Goal: Task Accomplishment & Management: Complete application form

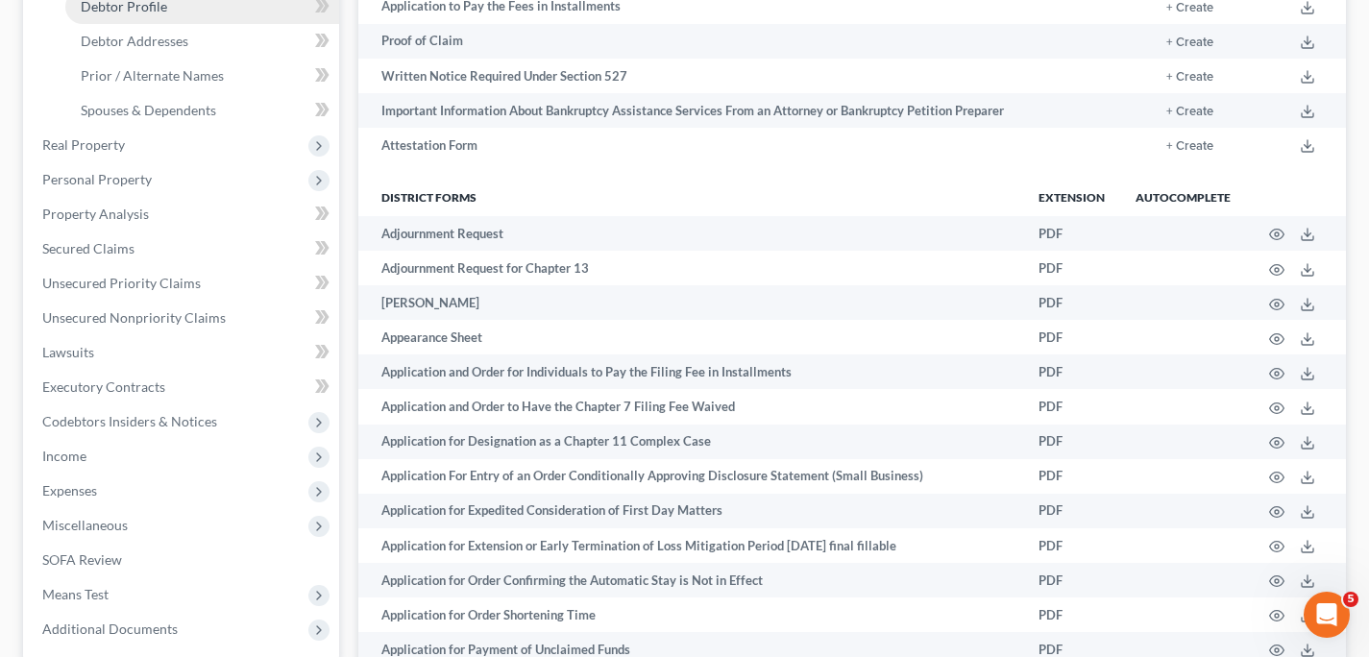
scroll to position [387, 0]
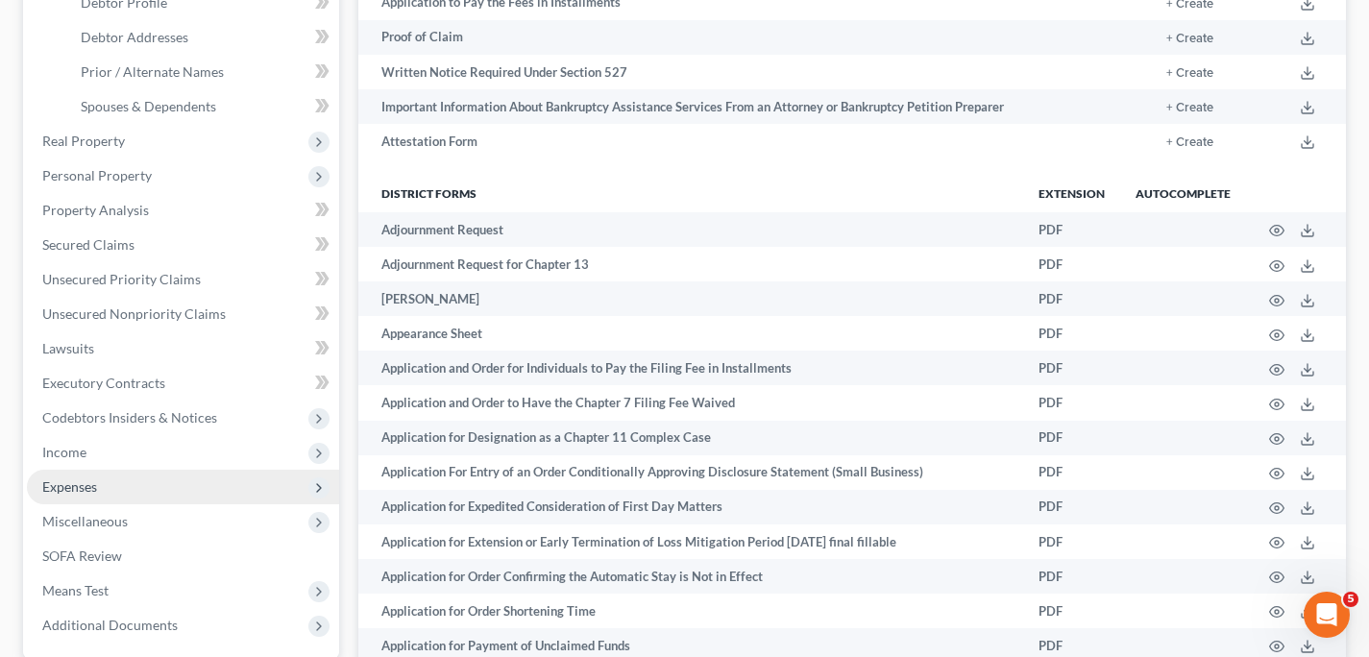
click at [76, 487] on span "Expenses" at bounding box center [69, 486] width 55 height 16
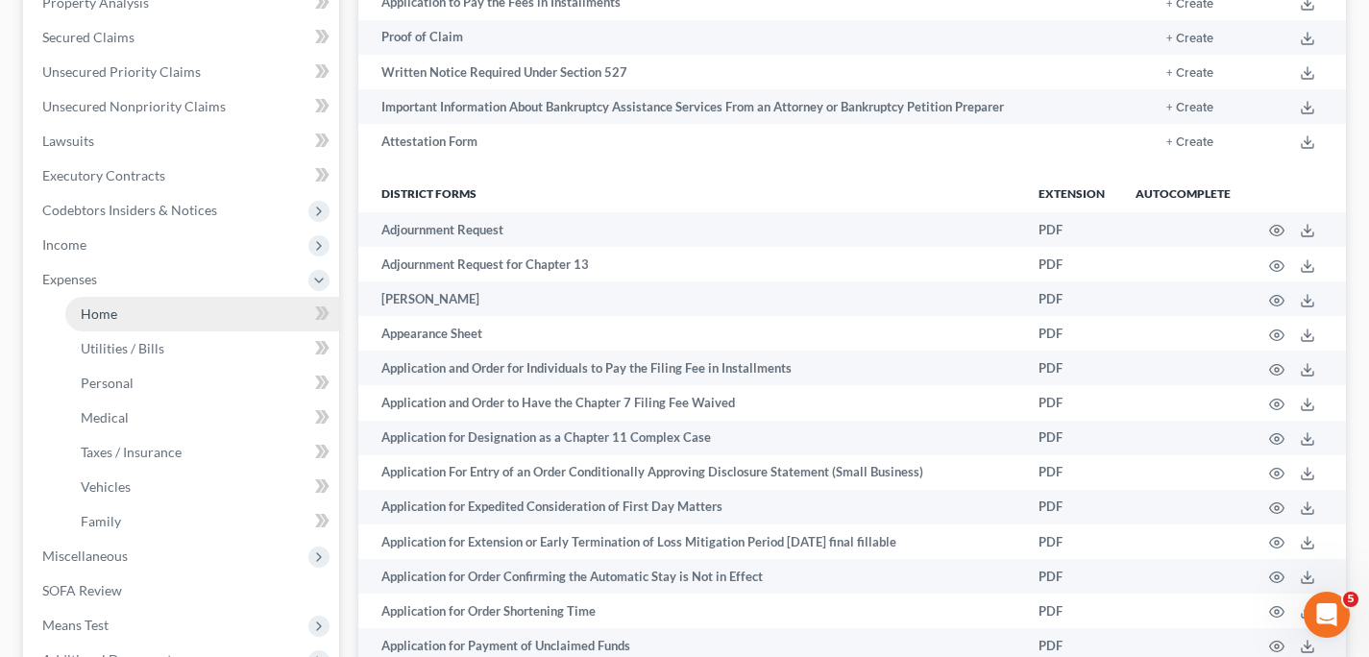
click at [203, 309] on link "Home" at bounding box center [202, 314] width 274 height 35
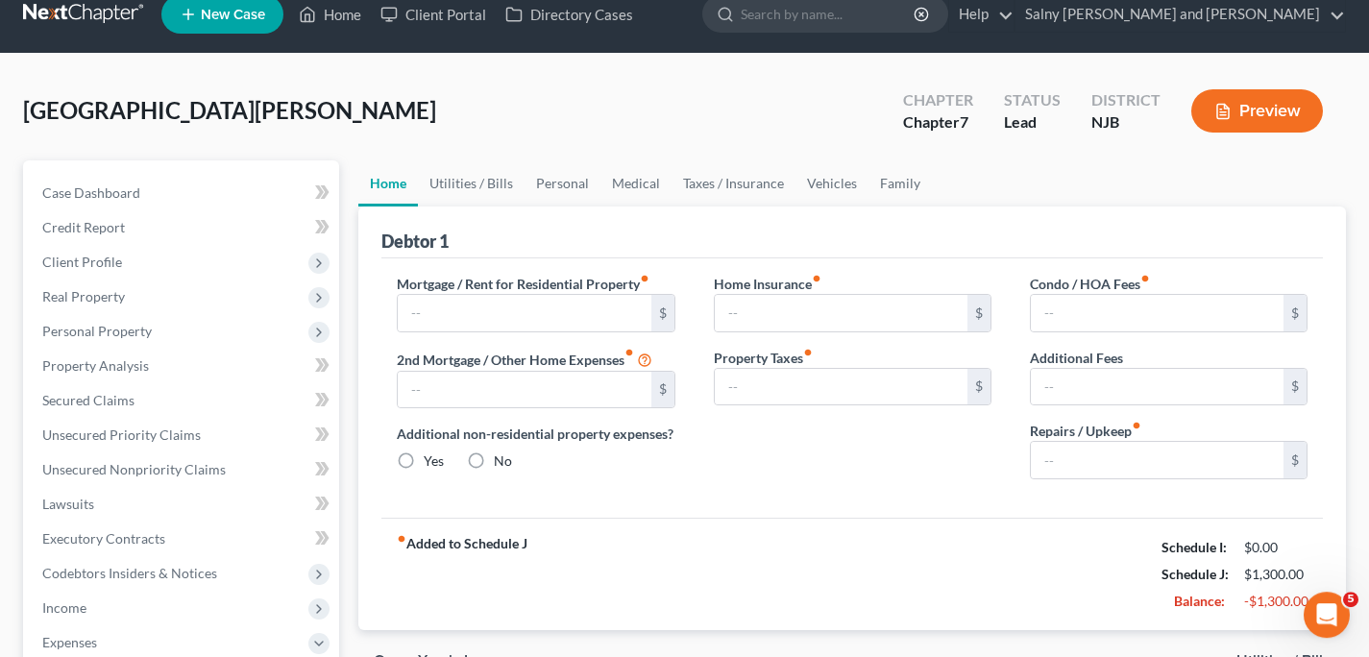
scroll to position [3, 0]
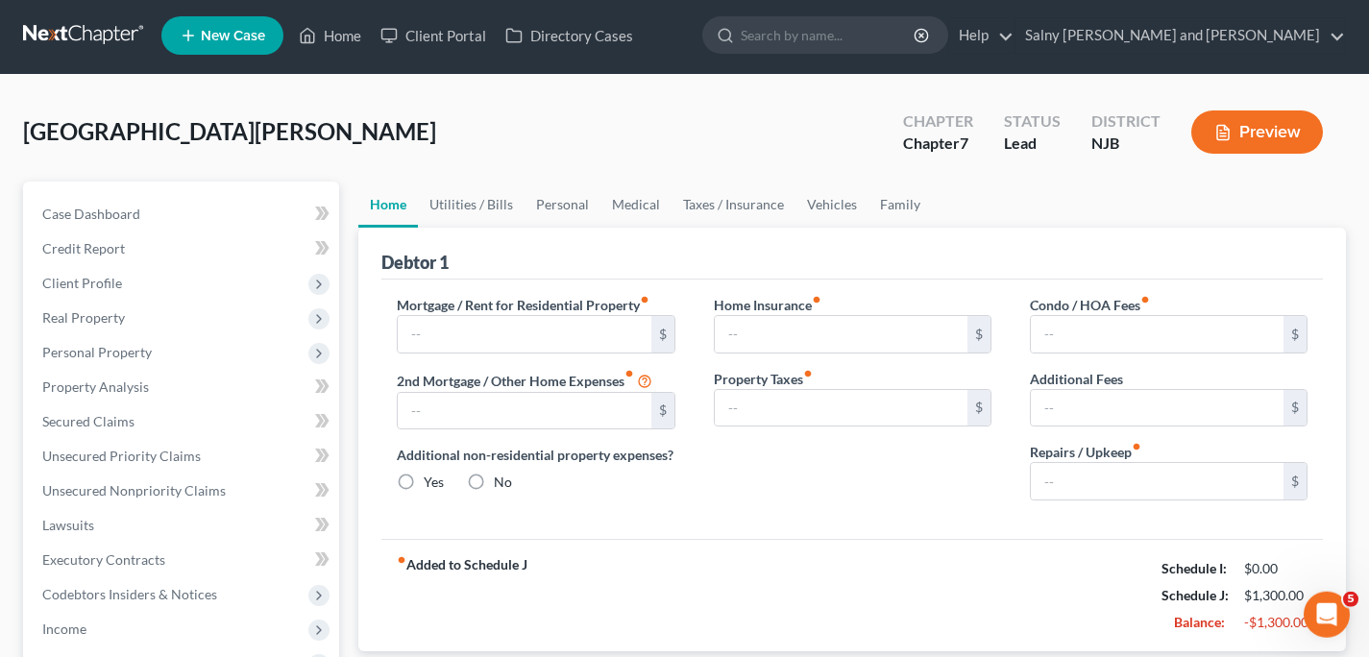
type input "1,300.00"
type input "0.00"
radio input "true"
type input "0.00"
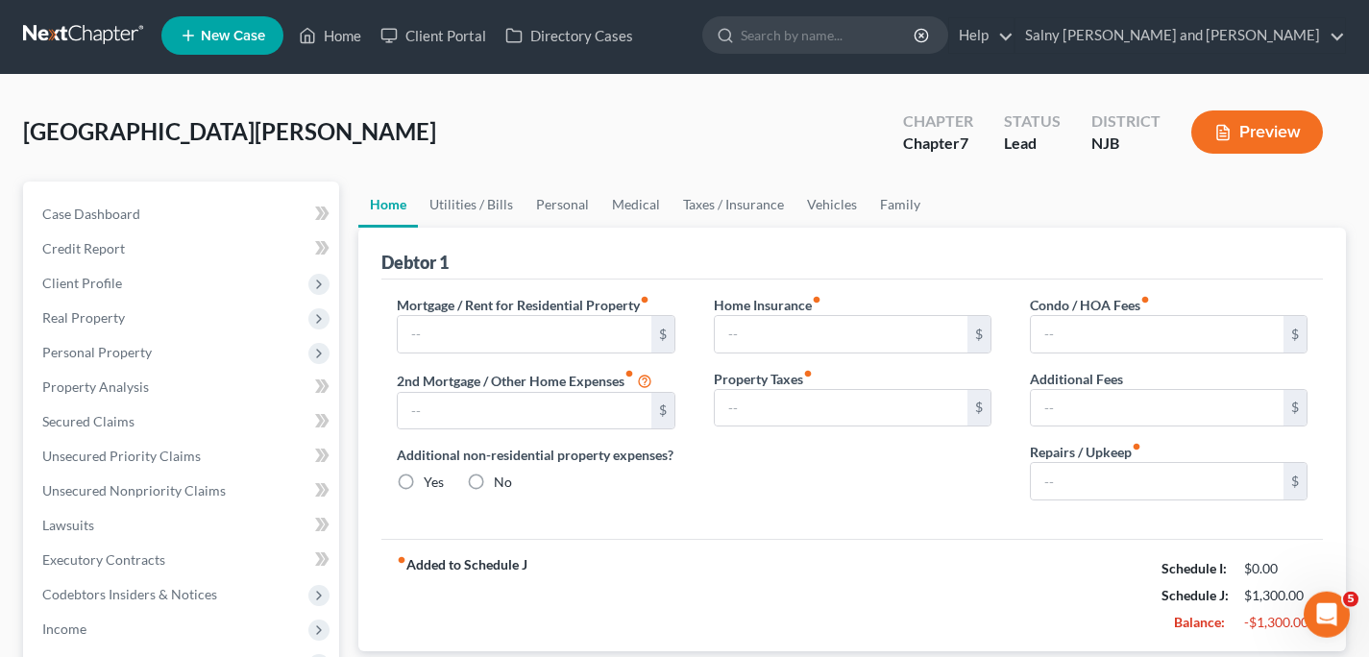
type input "0.00"
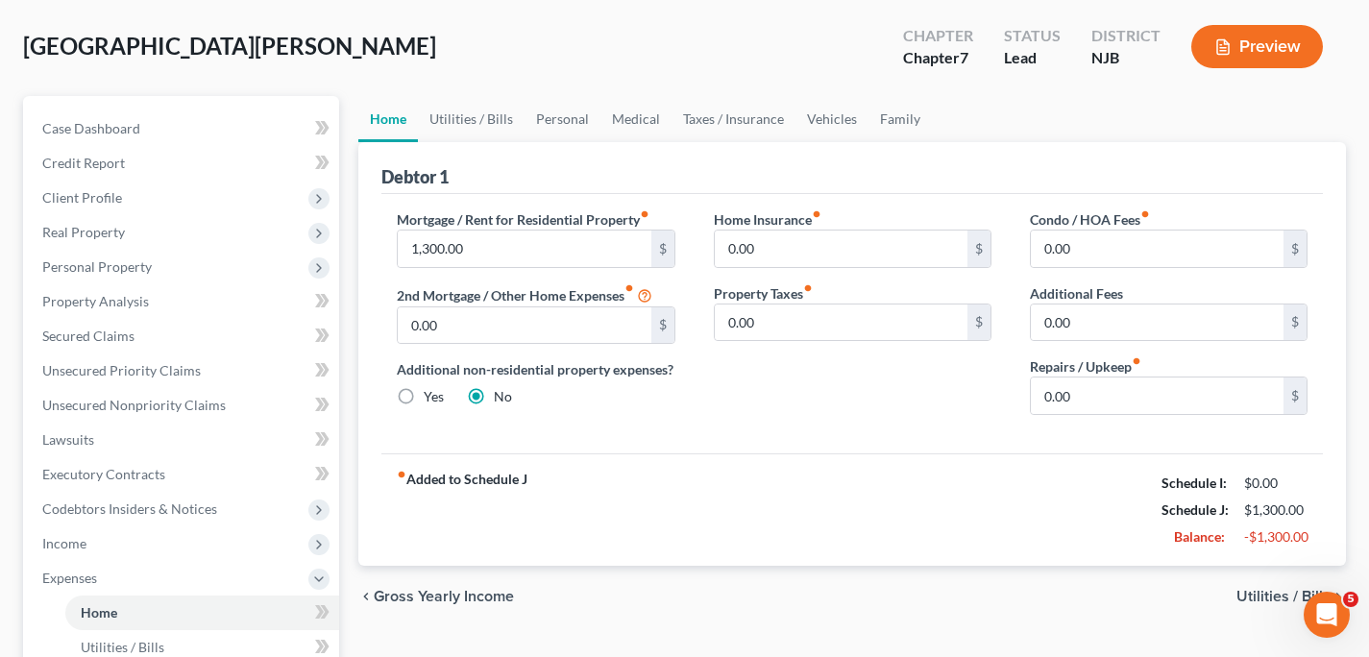
scroll to position [97, 0]
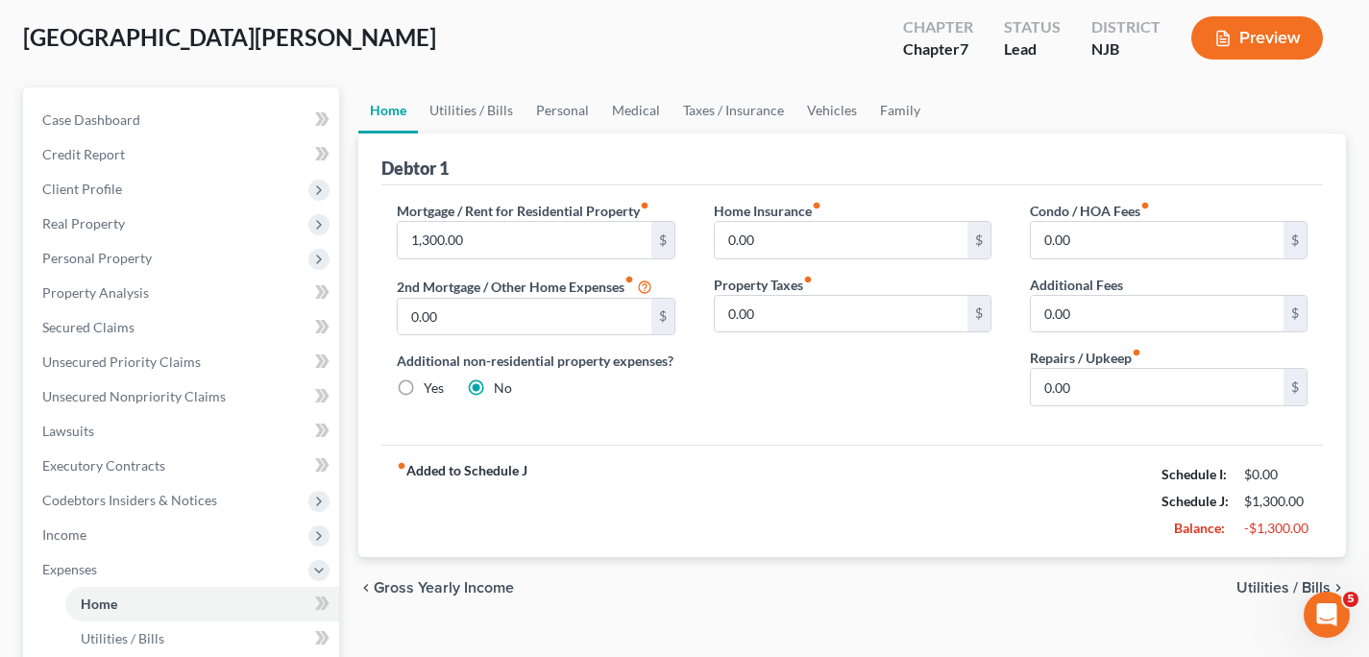
click at [1265, 581] on span "Utilities / Bills" at bounding box center [1283, 587] width 94 height 15
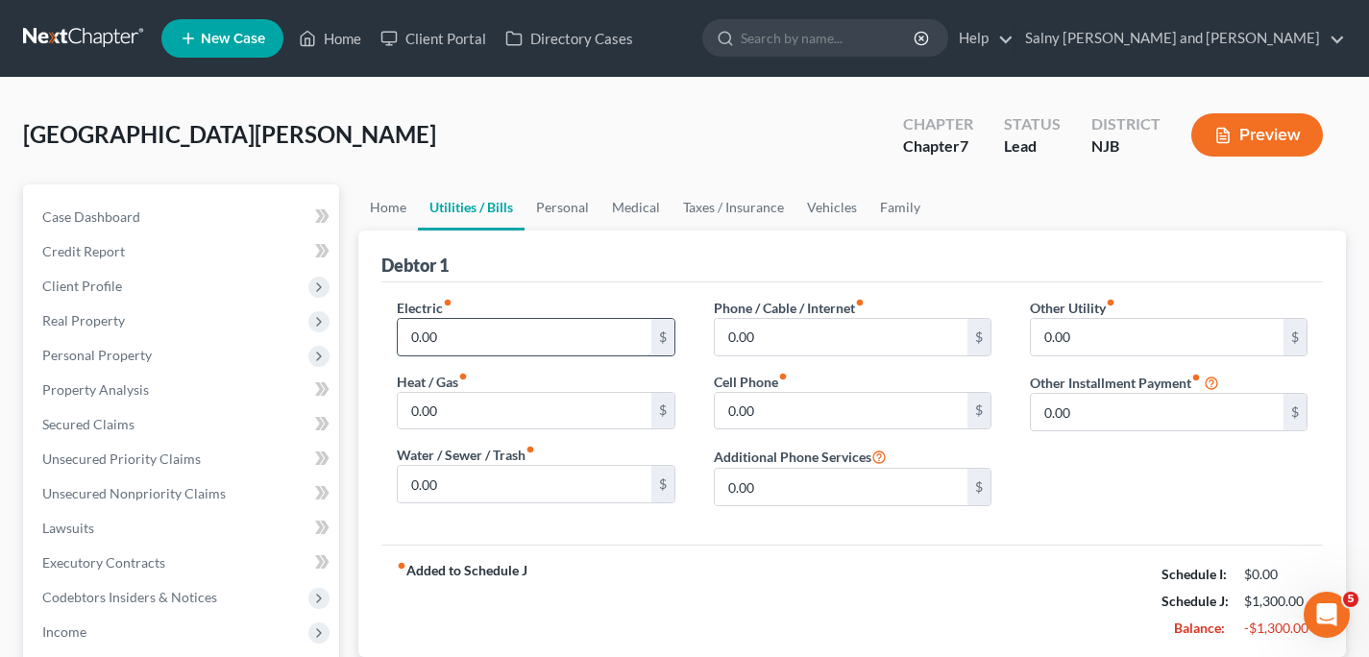
click at [588, 336] on input "0.00" at bounding box center [524, 337] width 253 height 37
click at [789, 341] on input "0.00" at bounding box center [841, 337] width 253 height 37
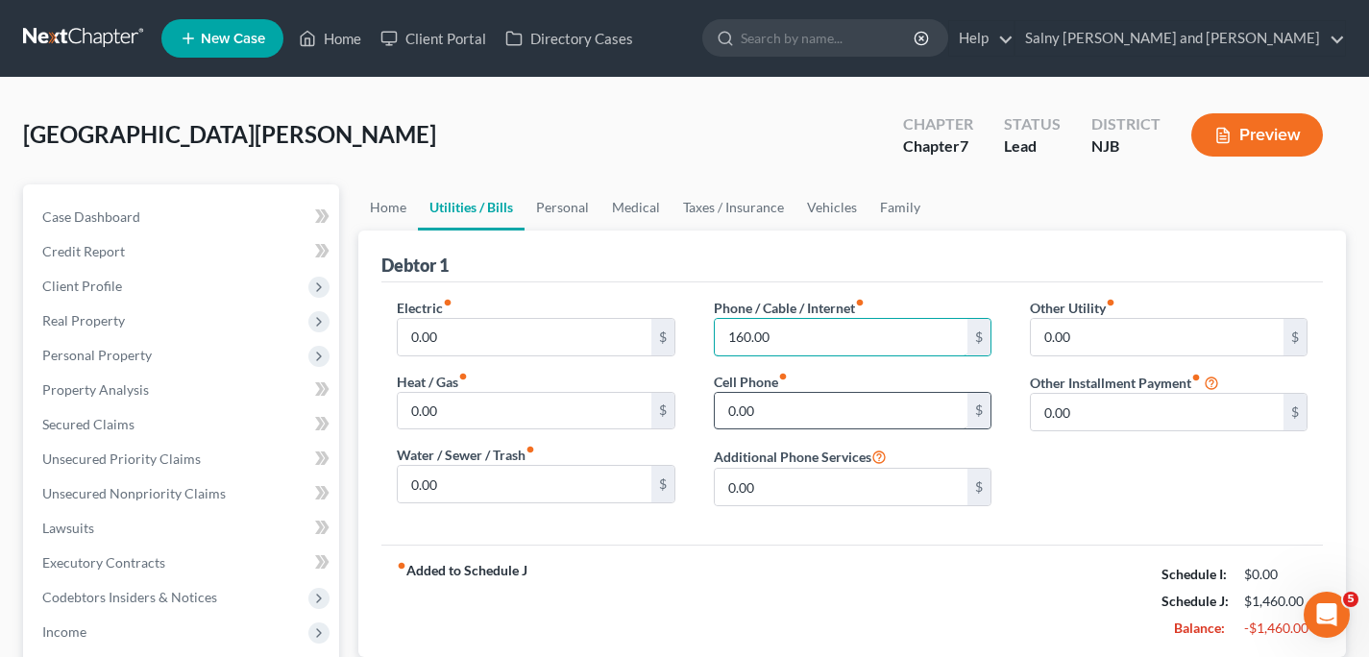
type input "160.00"
click at [828, 424] on input "0.00" at bounding box center [841, 411] width 253 height 37
type input "40.00"
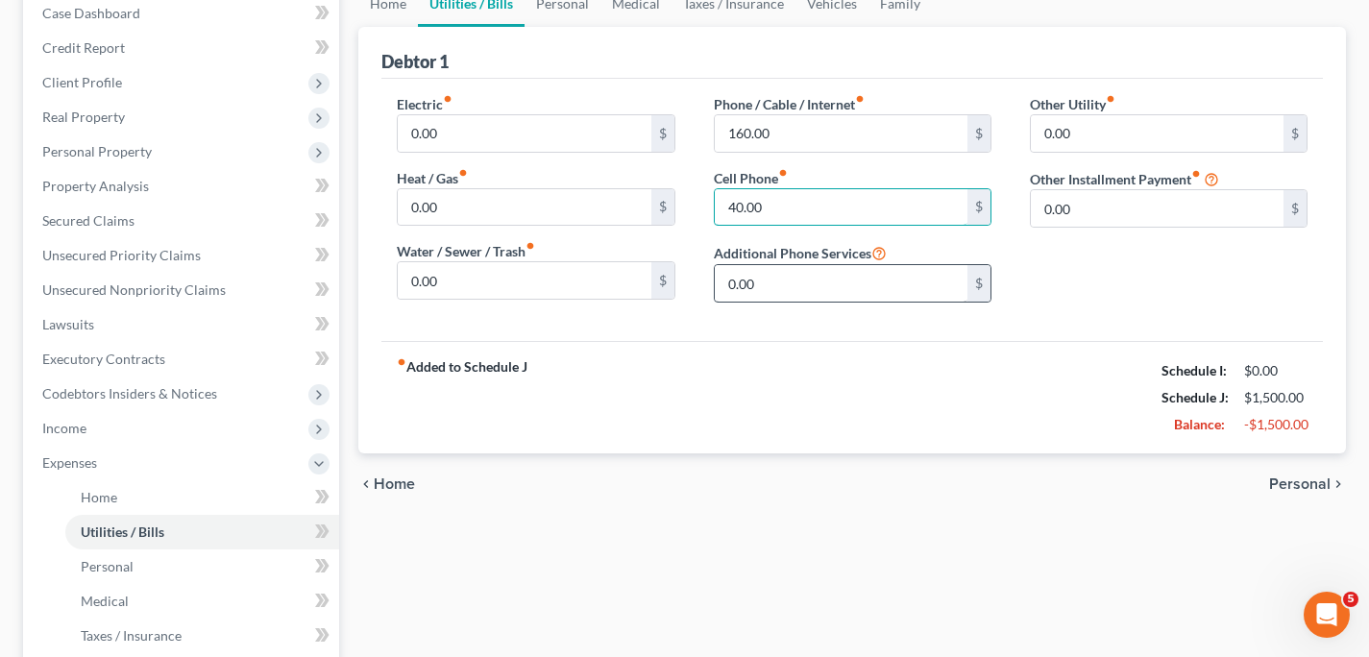
scroll to position [310, 0]
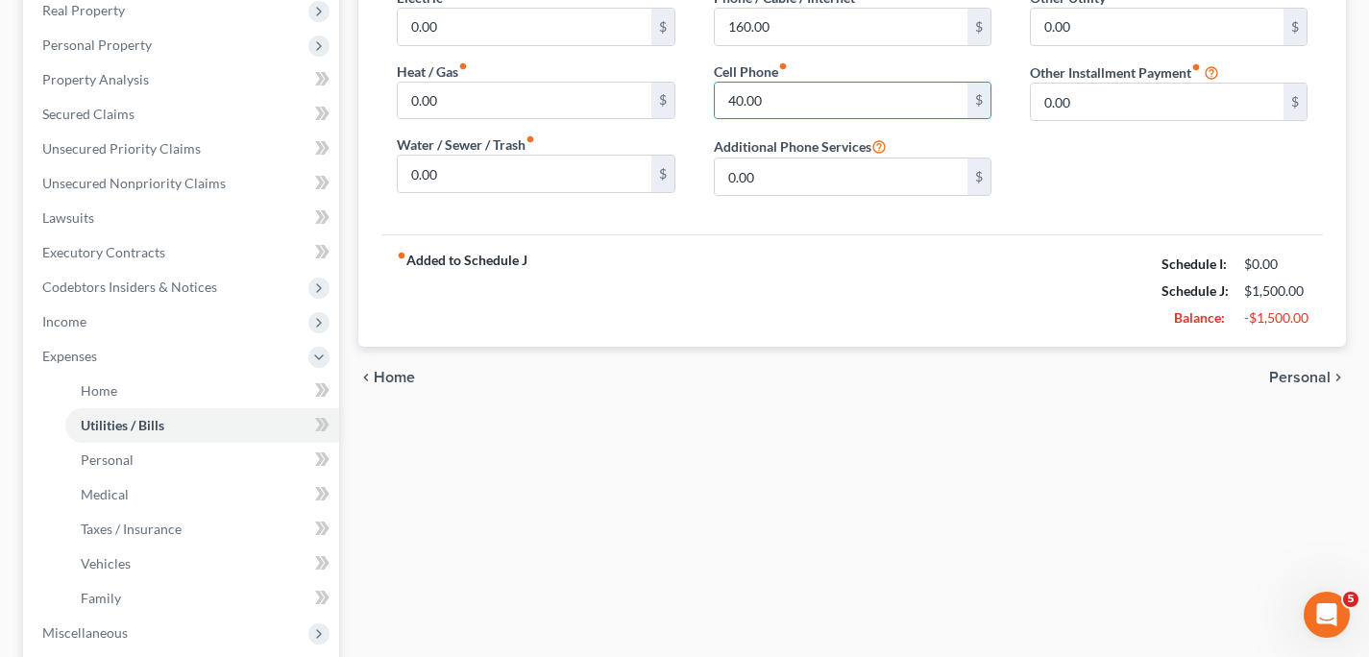
click at [1290, 378] on span "Personal" at bounding box center [1299, 377] width 61 height 15
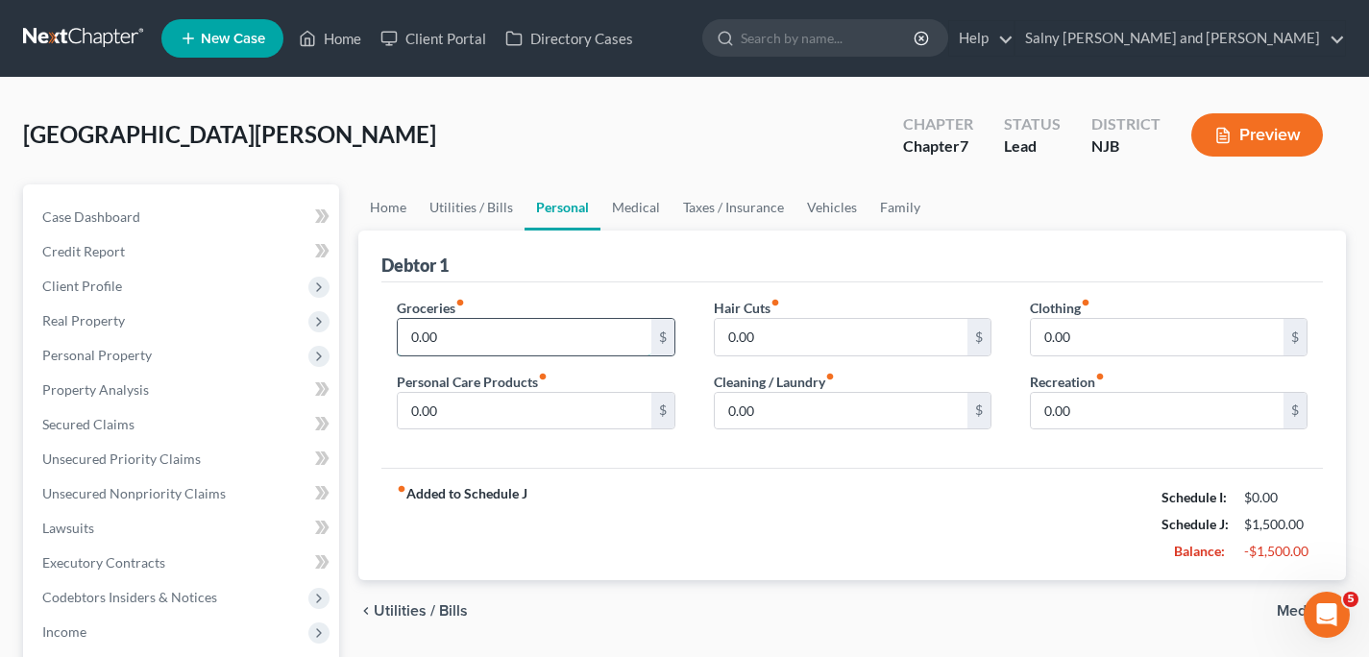
click at [593, 346] on input "0.00" at bounding box center [524, 337] width 253 height 37
type input "500.00"
click at [1099, 344] on input "0.00" at bounding box center [1157, 337] width 253 height 37
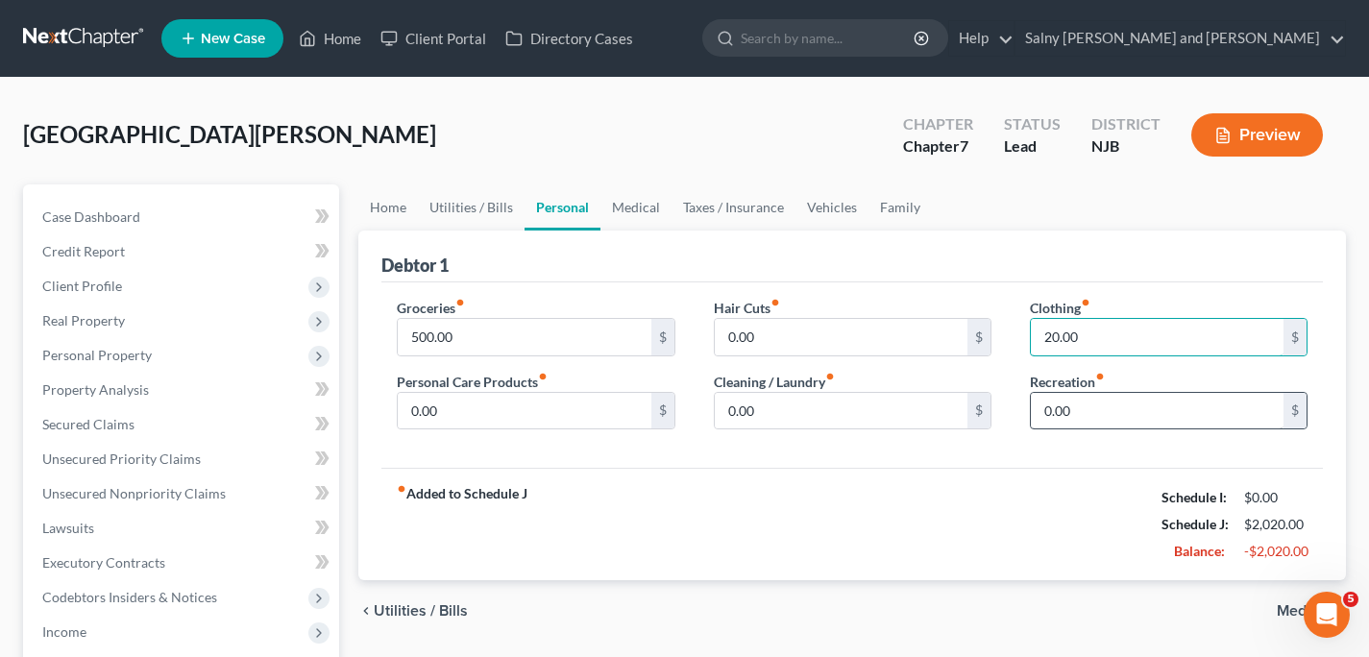
type input "20.00"
click at [1188, 419] on input "0.00" at bounding box center [1157, 411] width 253 height 37
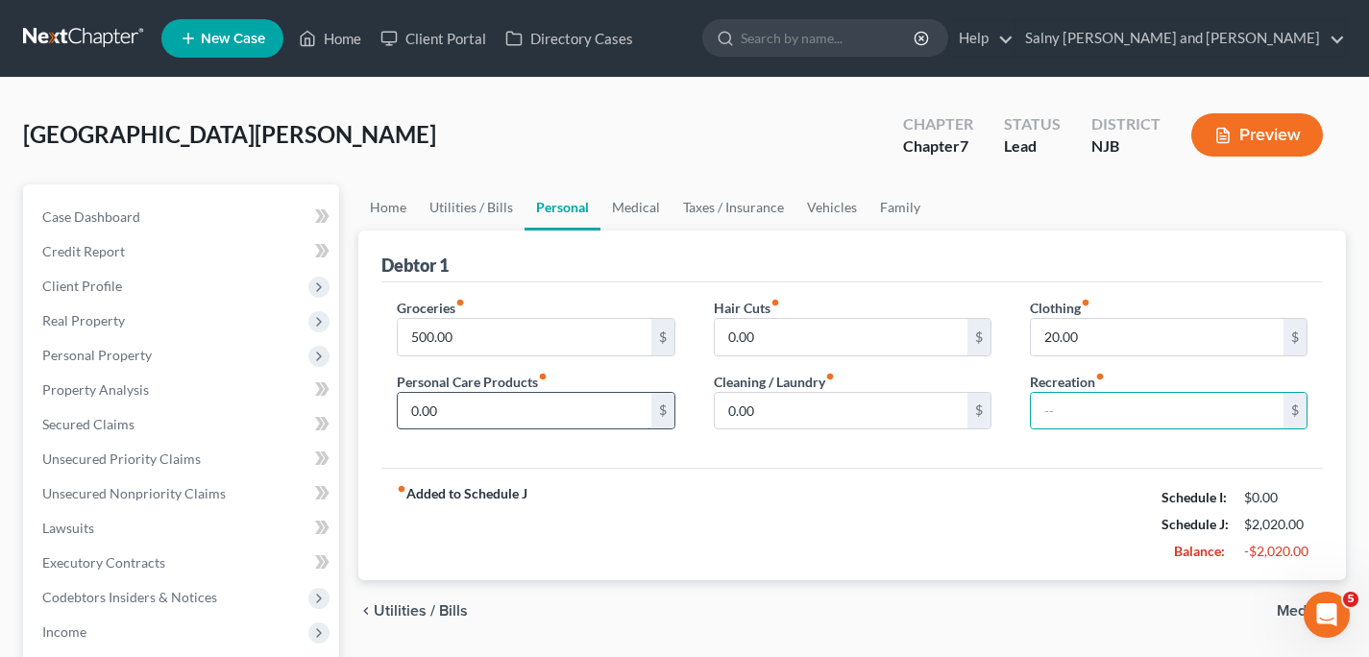
click at [507, 407] on input "0.00" at bounding box center [524, 411] width 253 height 37
type input "10.00"
click at [797, 335] on input "0.00" at bounding box center [841, 337] width 253 height 37
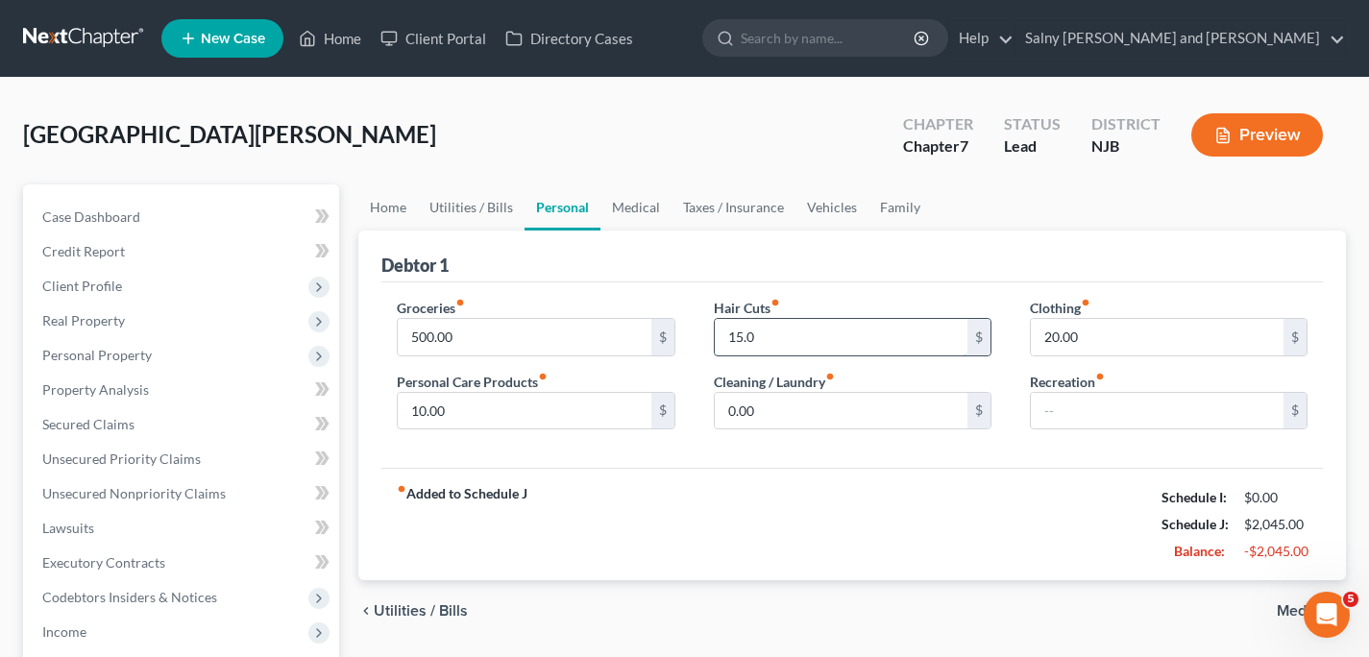
type input "15.00"
click at [1292, 613] on span "Medical" at bounding box center [1304, 610] width 54 height 15
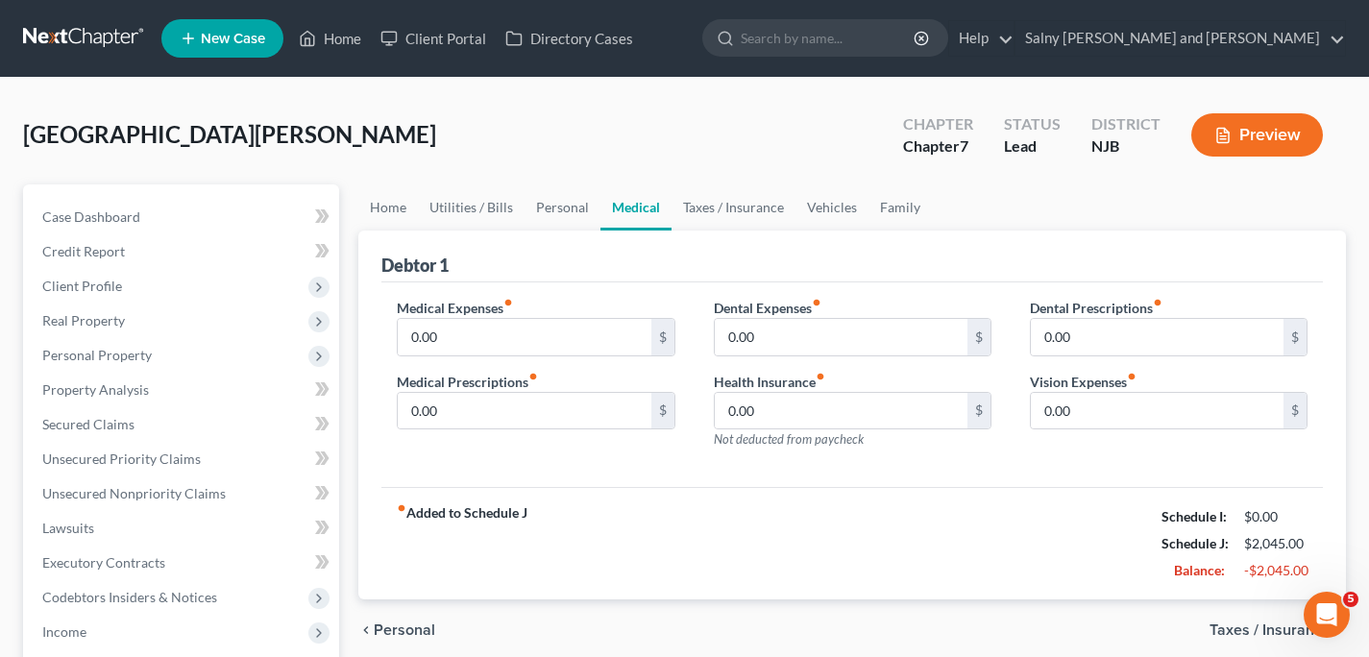
click at [1265, 632] on span "Taxes / Insurance" at bounding box center [1270, 630] width 121 height 15
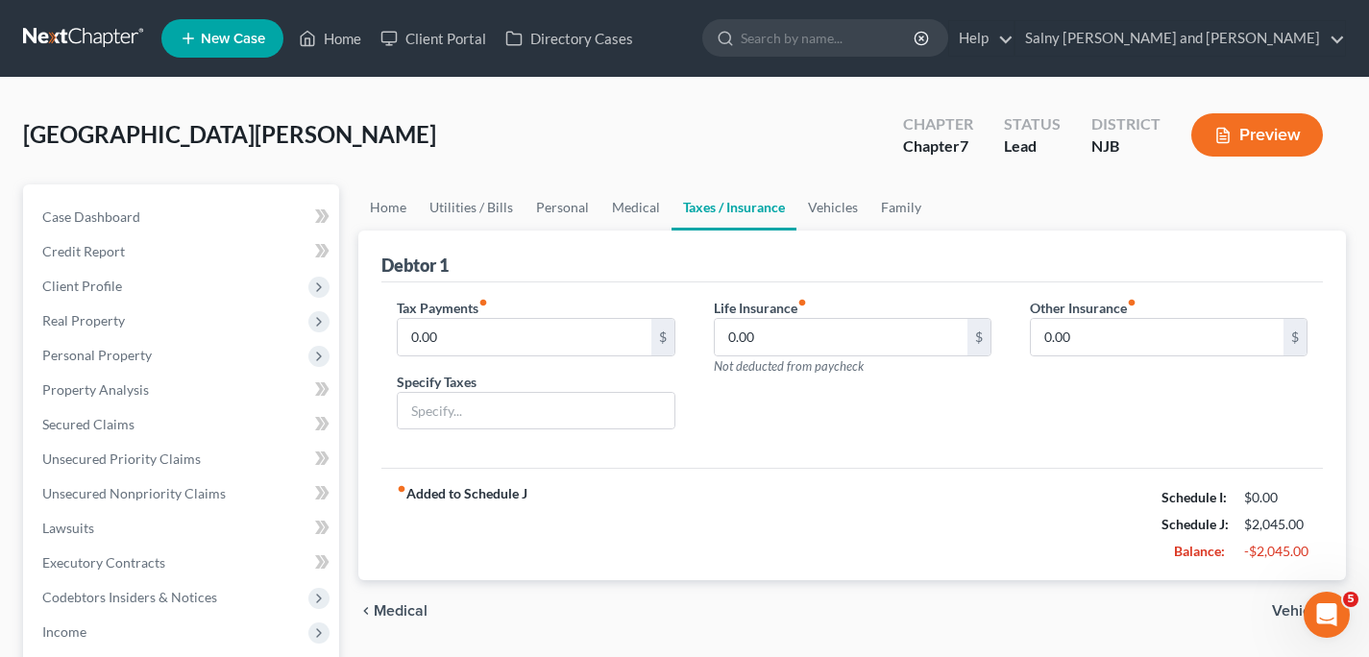
click at [404, 605] on span "Medical" at bounding box center [401, 610] width 54 height 15
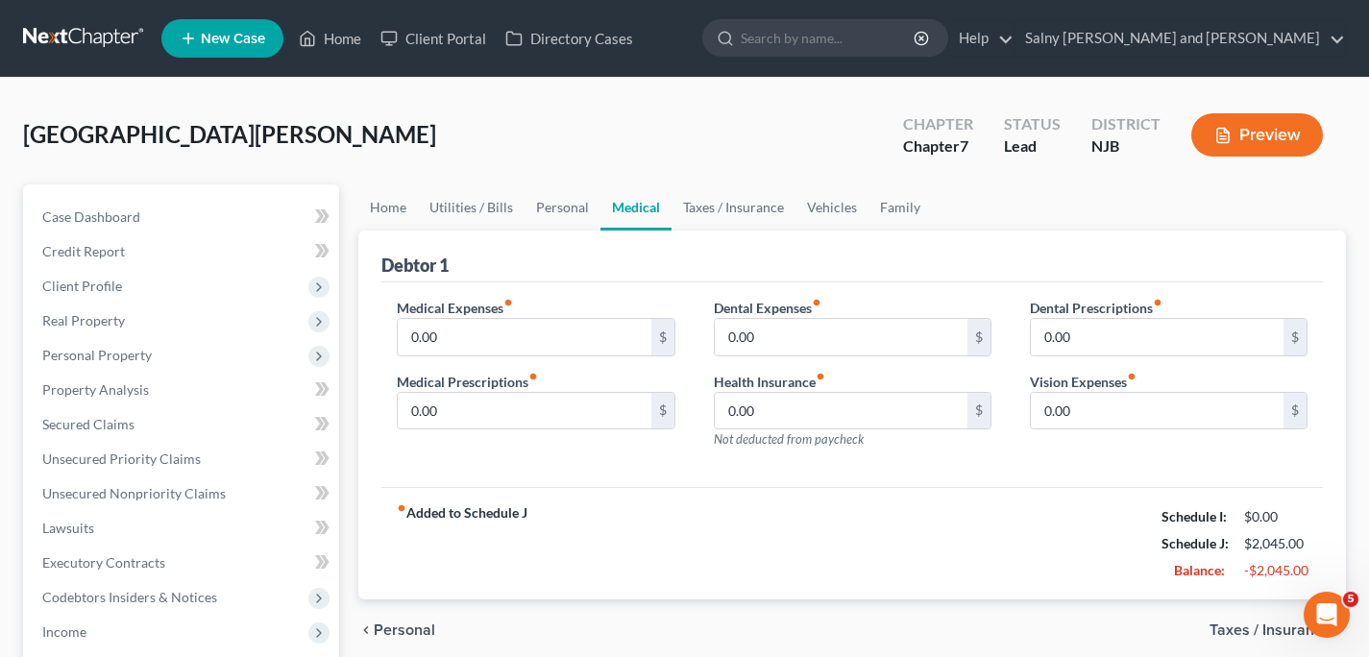
click at [397, 632] on span "Personal" at bounding box center [404, 630] width 61 height 15
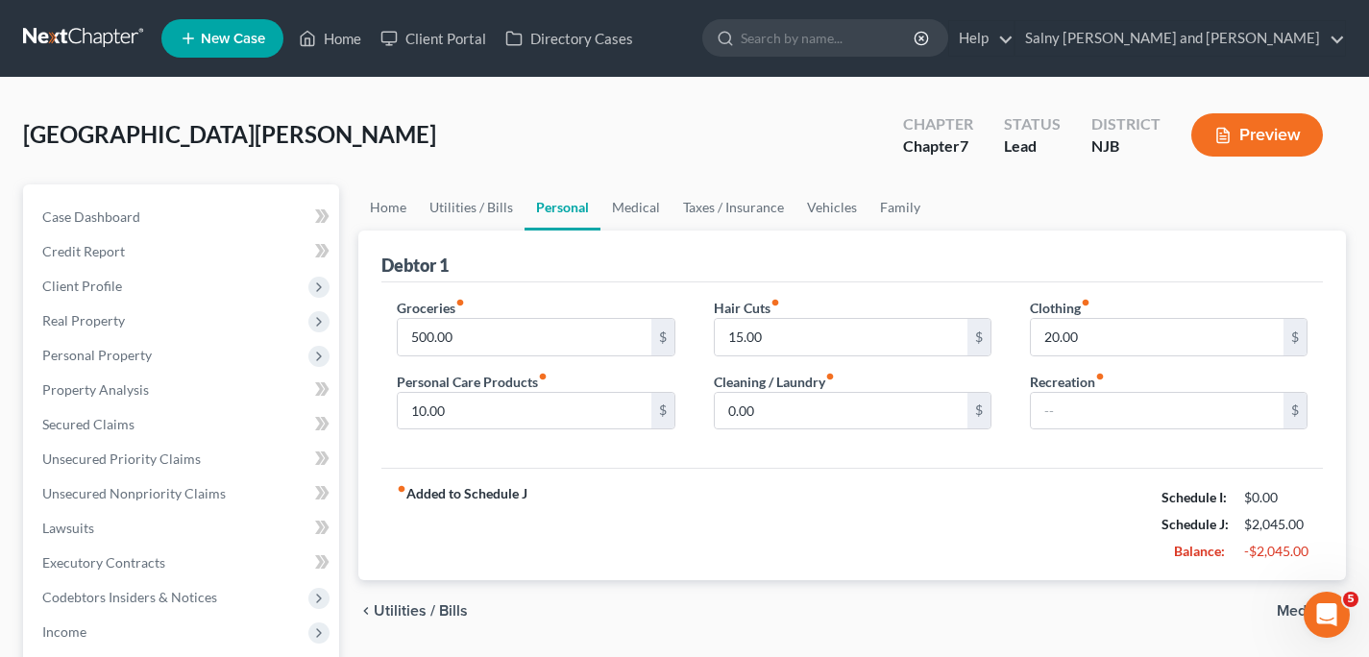
click at [1291, 611] on span "Medical" at bounding box center [1304, 610] width 54 height 15
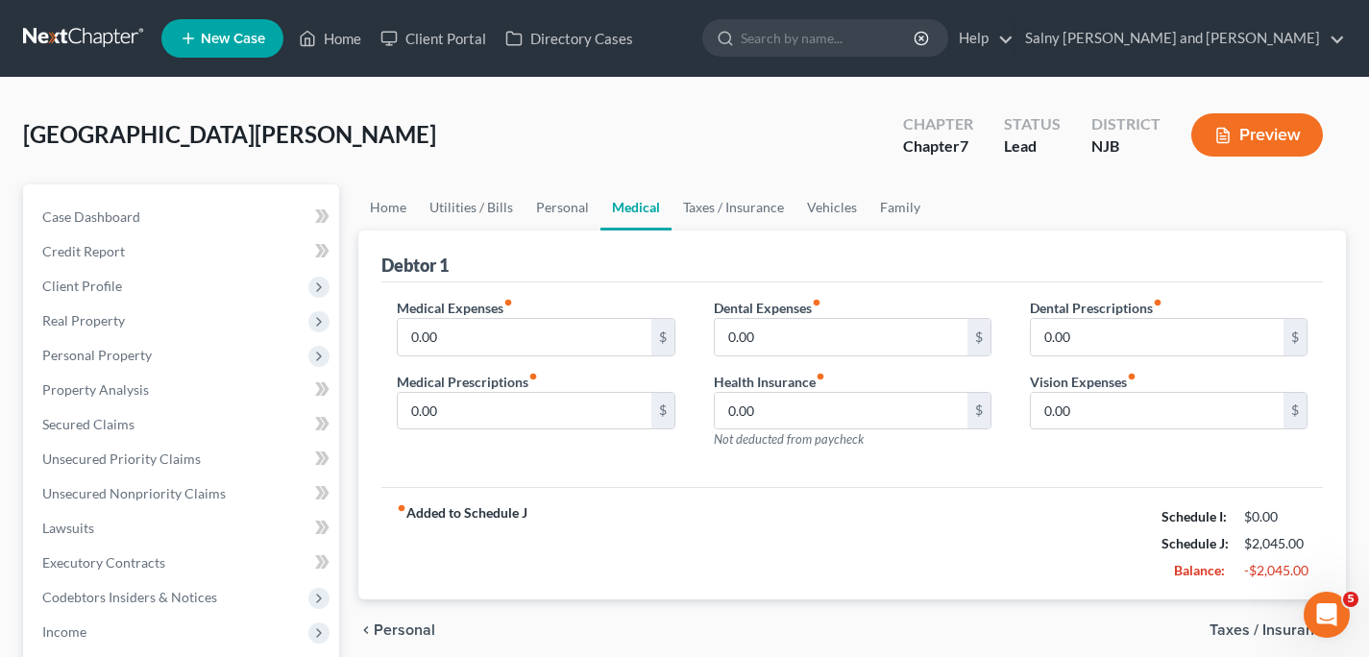
click at [1284, 631] on span "Taxes / Insurance" at bounding box center [1270, 630] width 121 height 15
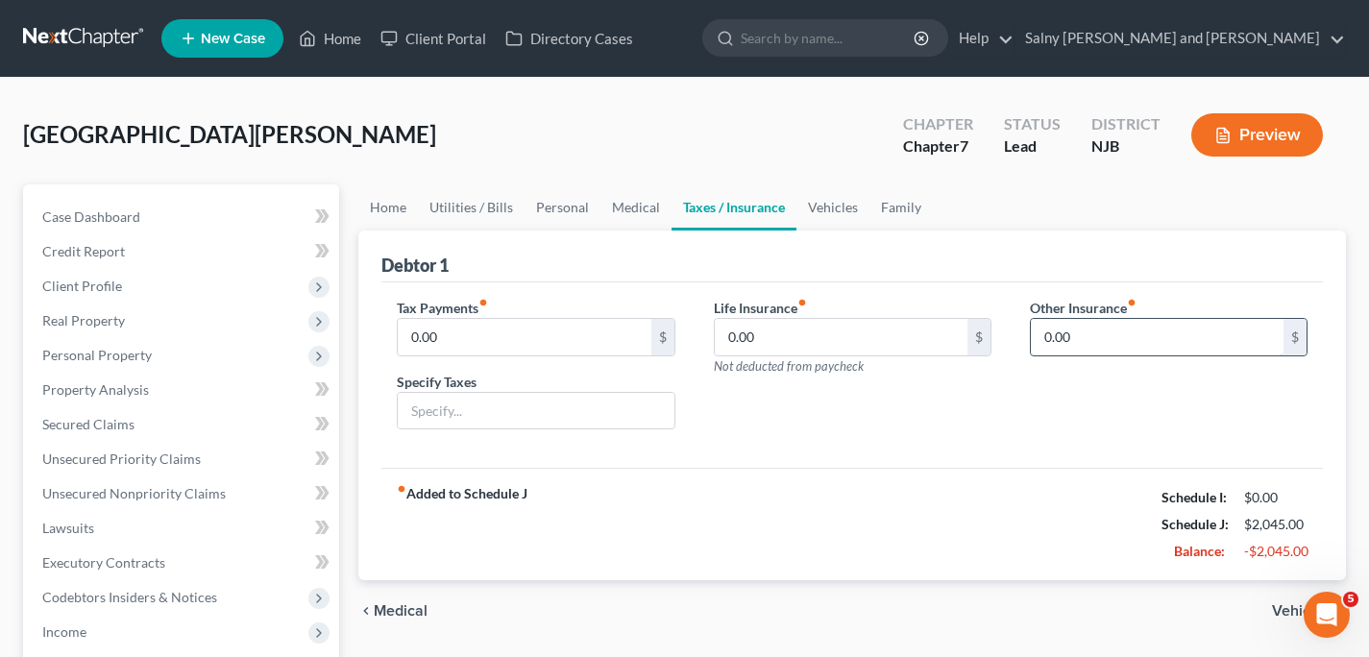
click at [1158, 336] on input "0.00" at bounding box center [1157, 337] width 253 height 37
type input "355.00"
click at [1282, 608] on span "Vehicles" at bounding box center [1301, 610] width 59 height 15
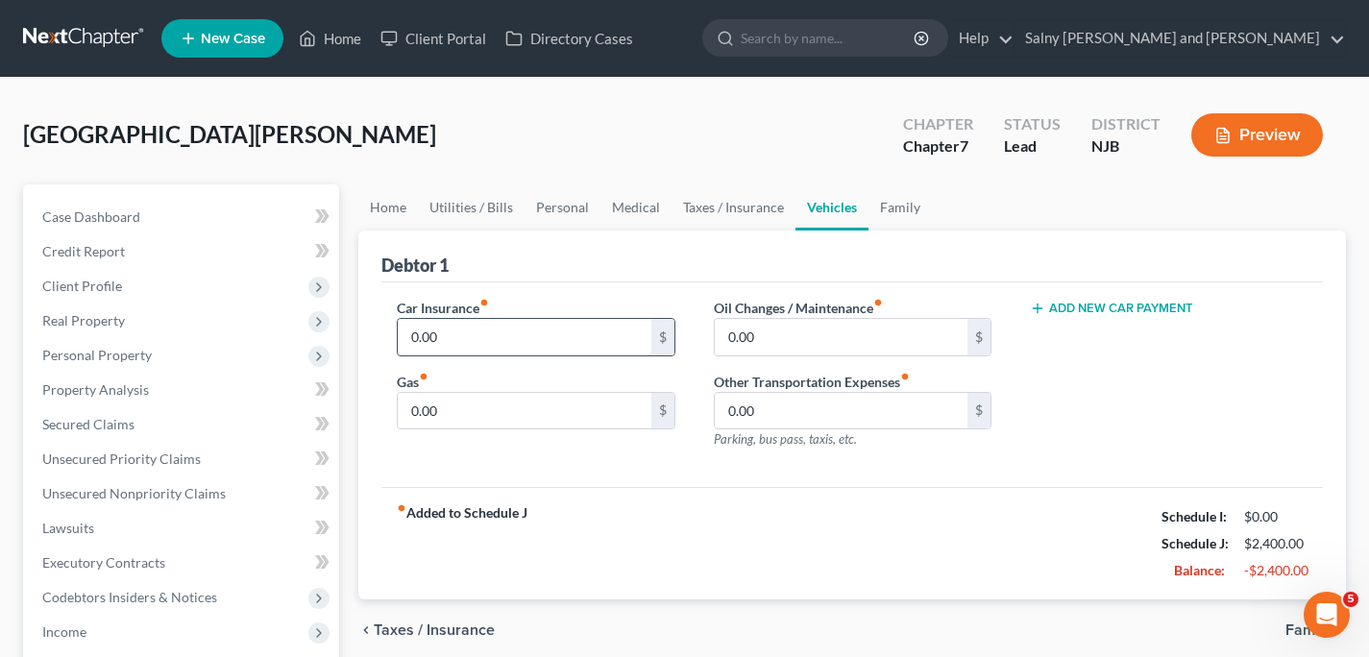
click at [541, 333] on input "0.00" at bounding box center [524, 337] width 253 height 37
type input "170.00"
click at [797, 325] on input "0.00" at bounding box center [841, 337] width 253 height 37
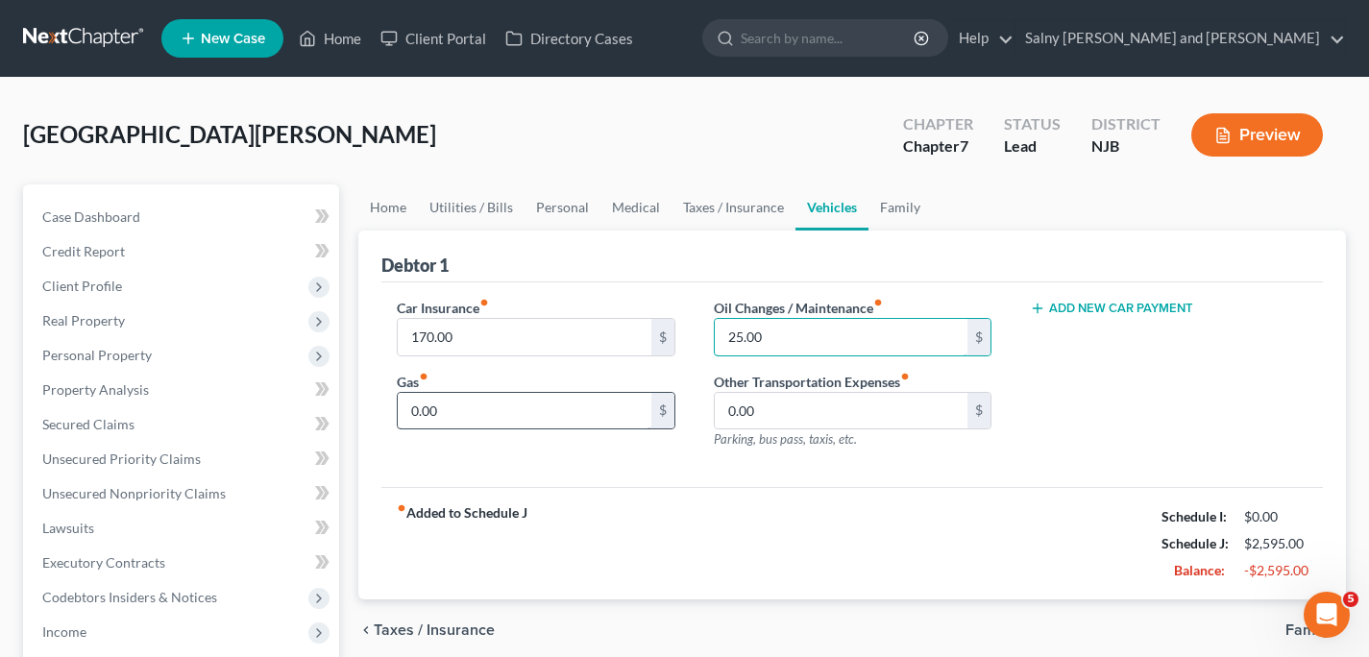
type input "25.00"
click at [568, 406] on input "0.00" at bounding box center [524, 411] width 253 height 37
type input "75.00"
click at [905, 415] on input "0.00" at bounding box center [841, 411] width 253 height 37
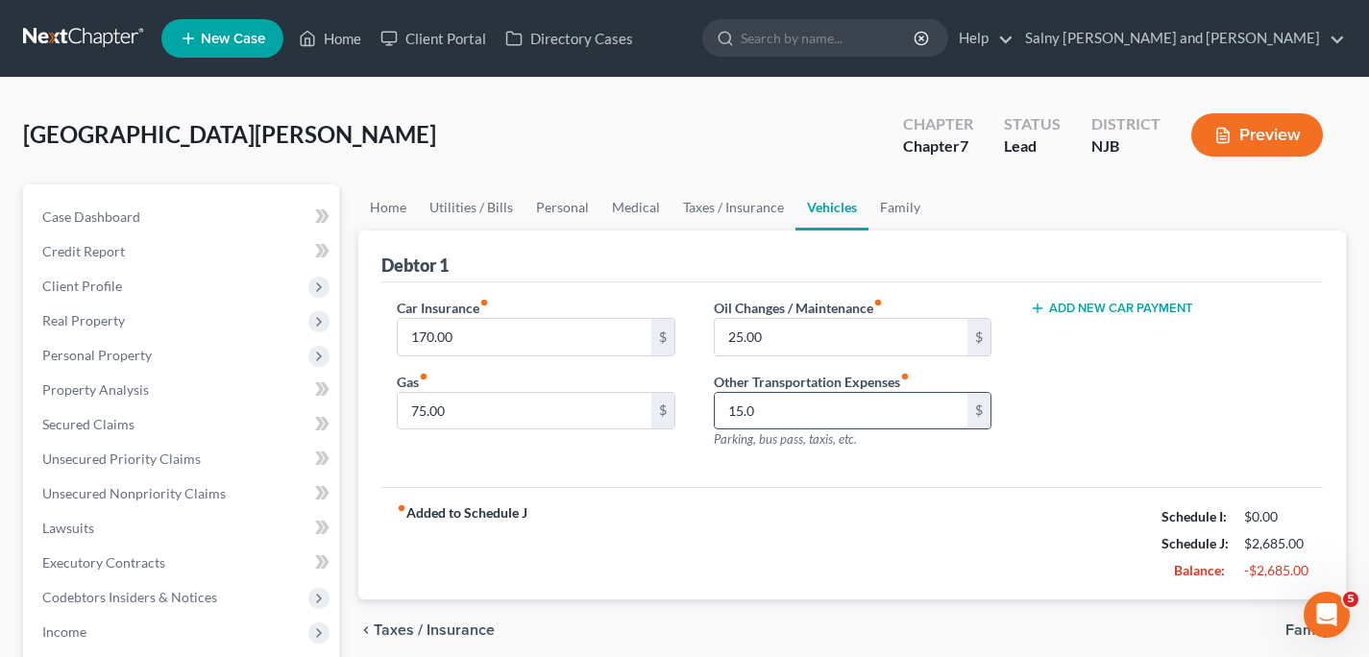
type input "15.00"
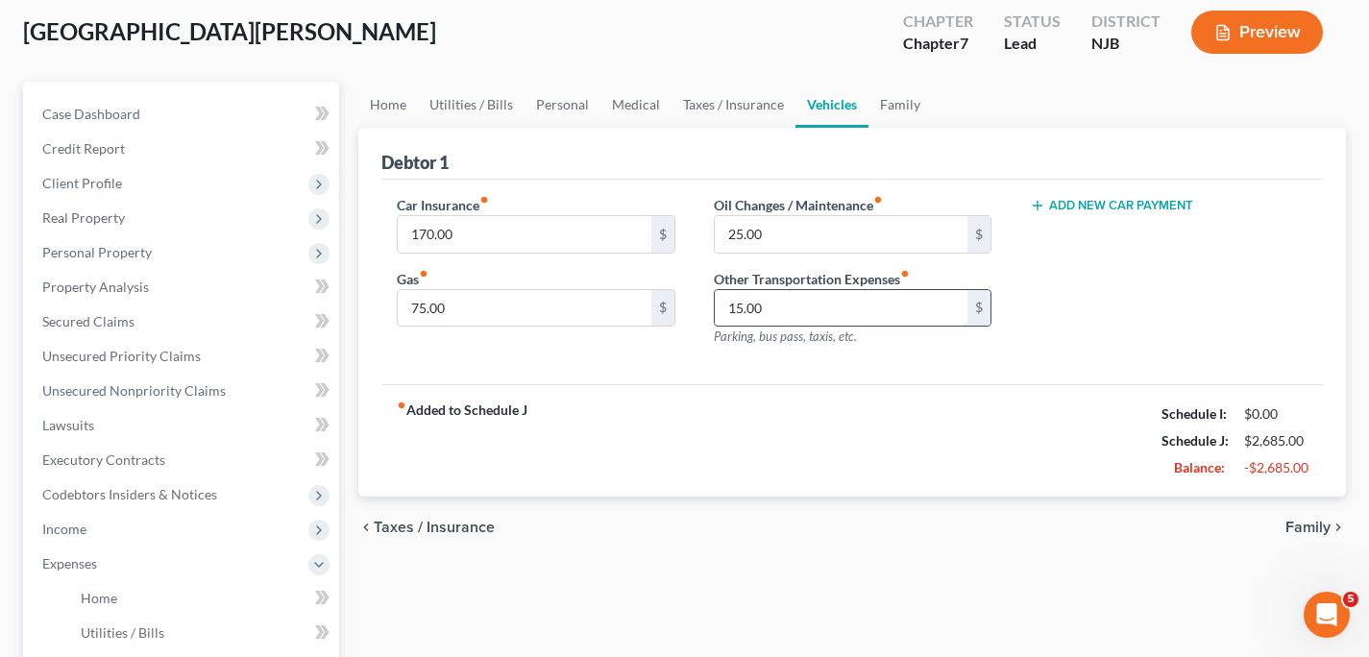
scroll to position [129, 0]
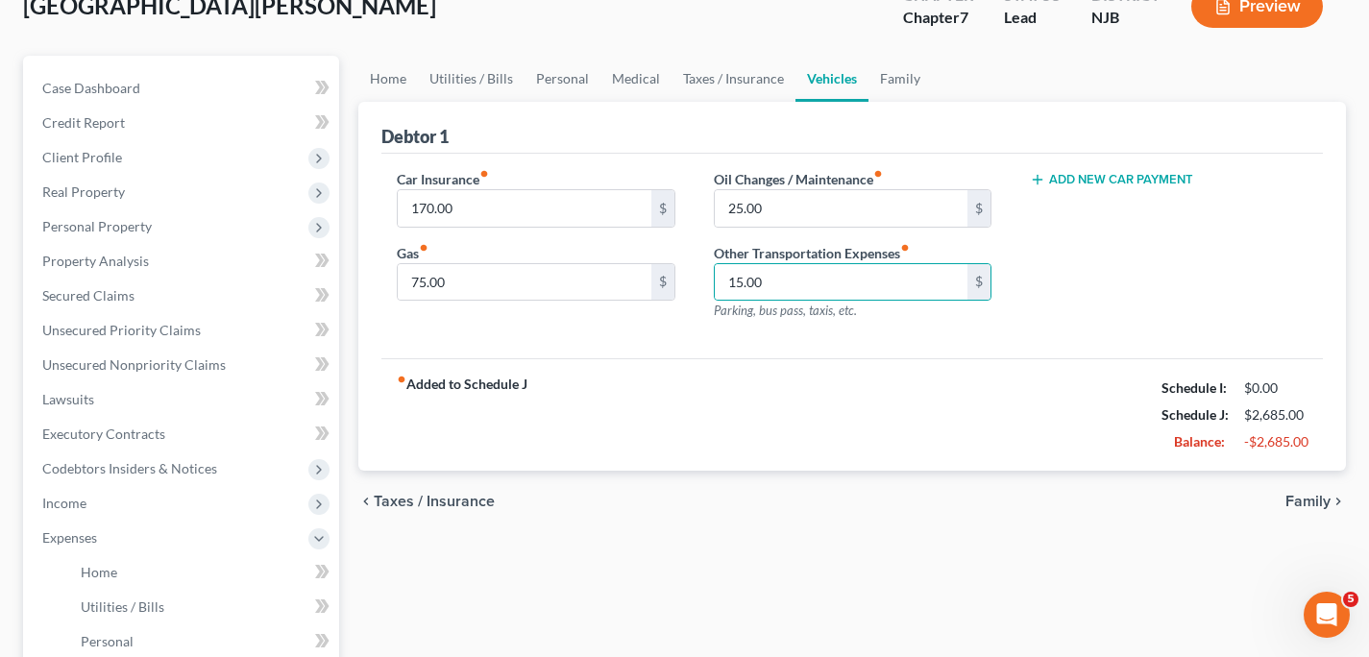
click at [1292, 501] on span "Family" at bounding box center [1307, 501] width 45 height 15
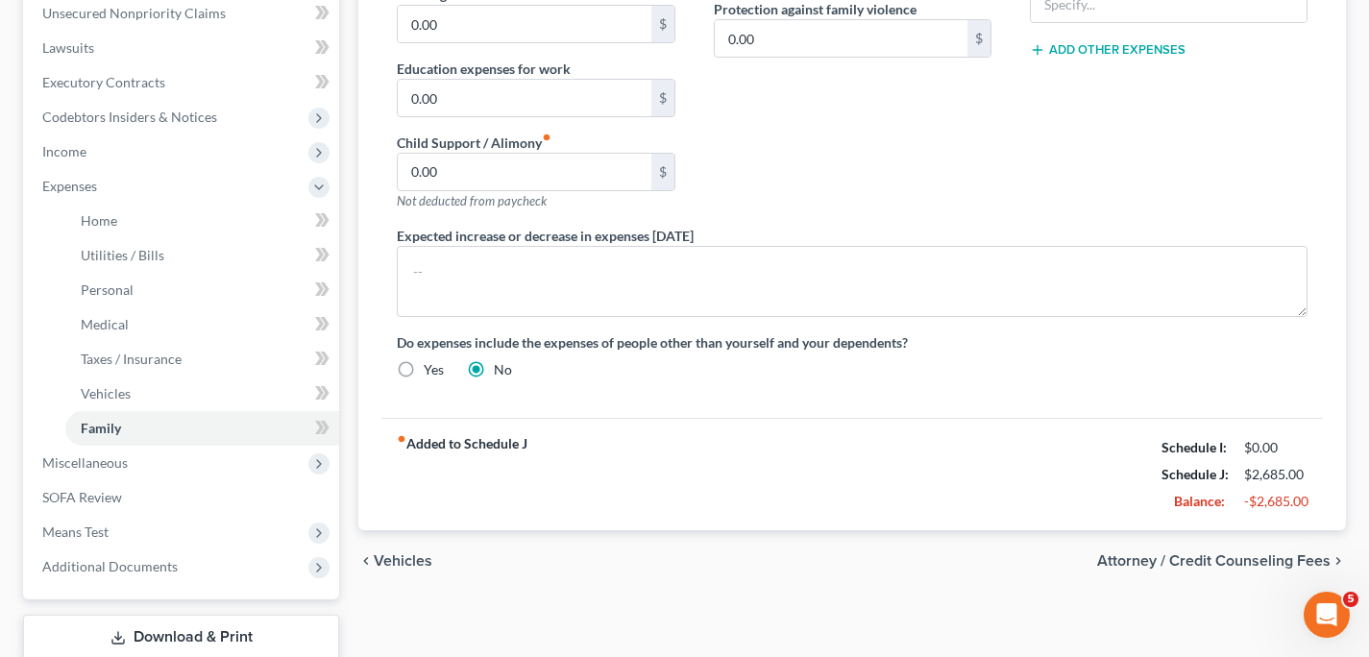
scroll to position [513, 0]
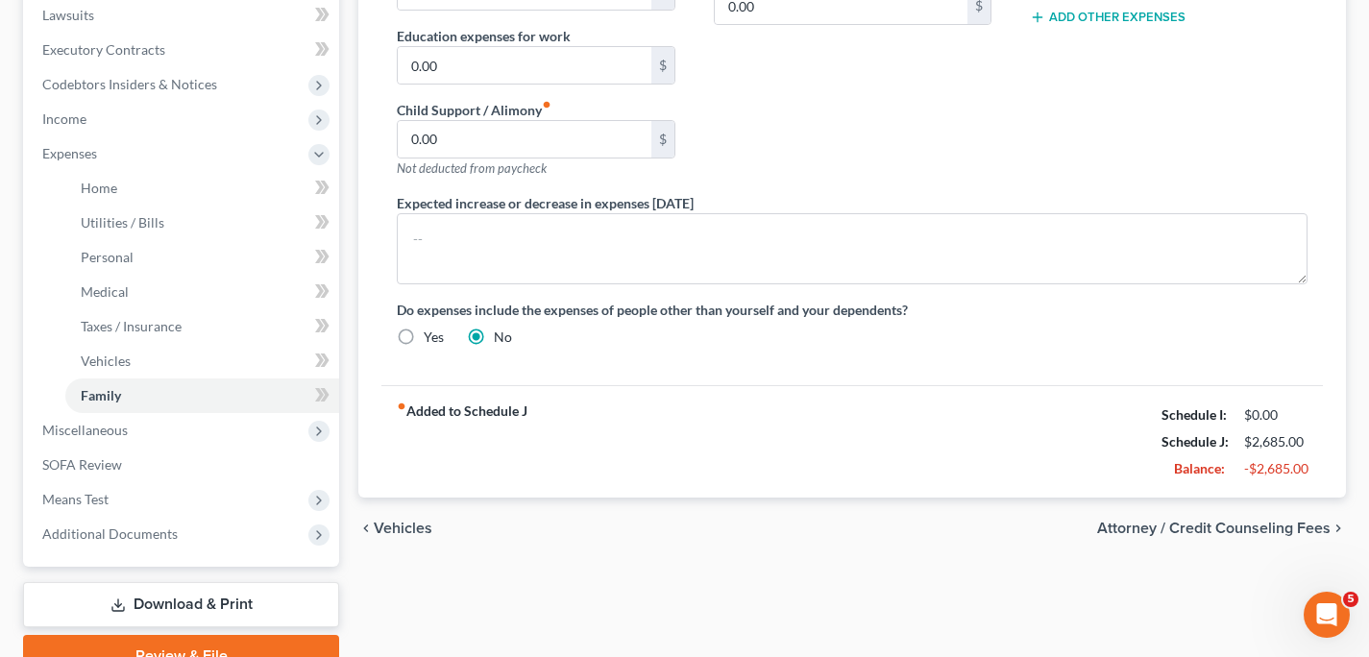
click at [404, 526] on span "Vehicles" at bounding box center [403, 528] width 59 height 15
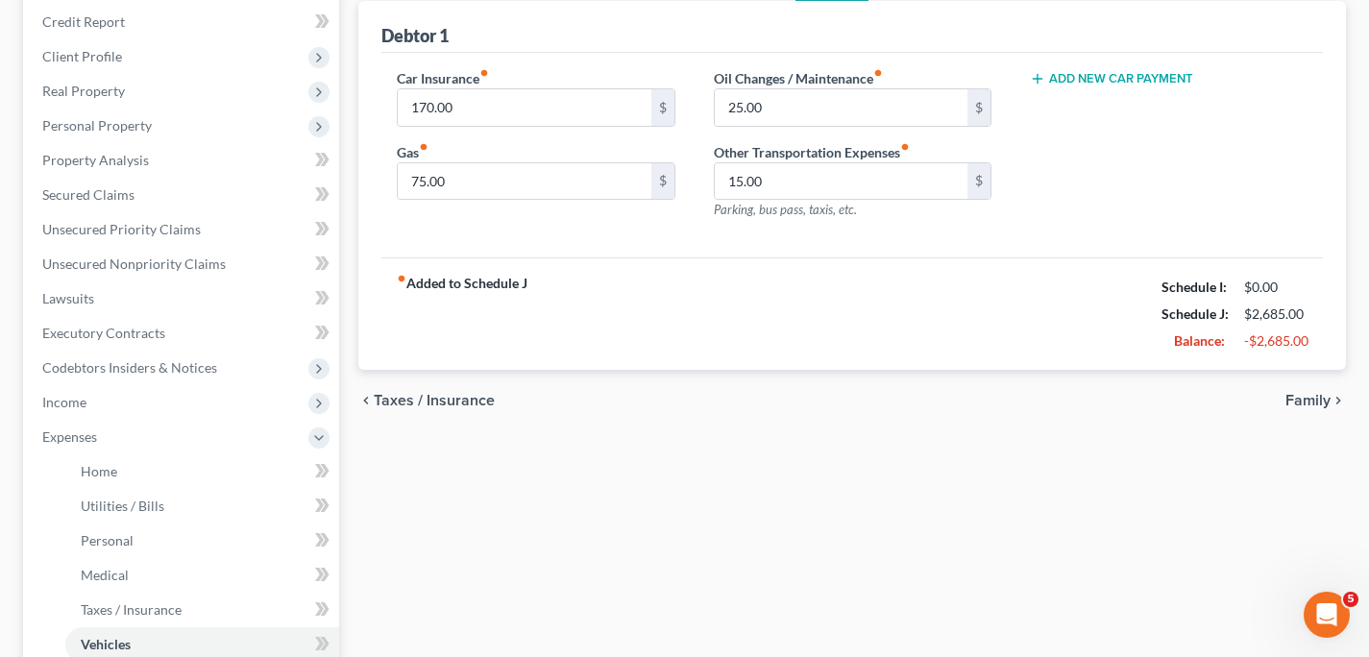
scroll to position [325, 0]
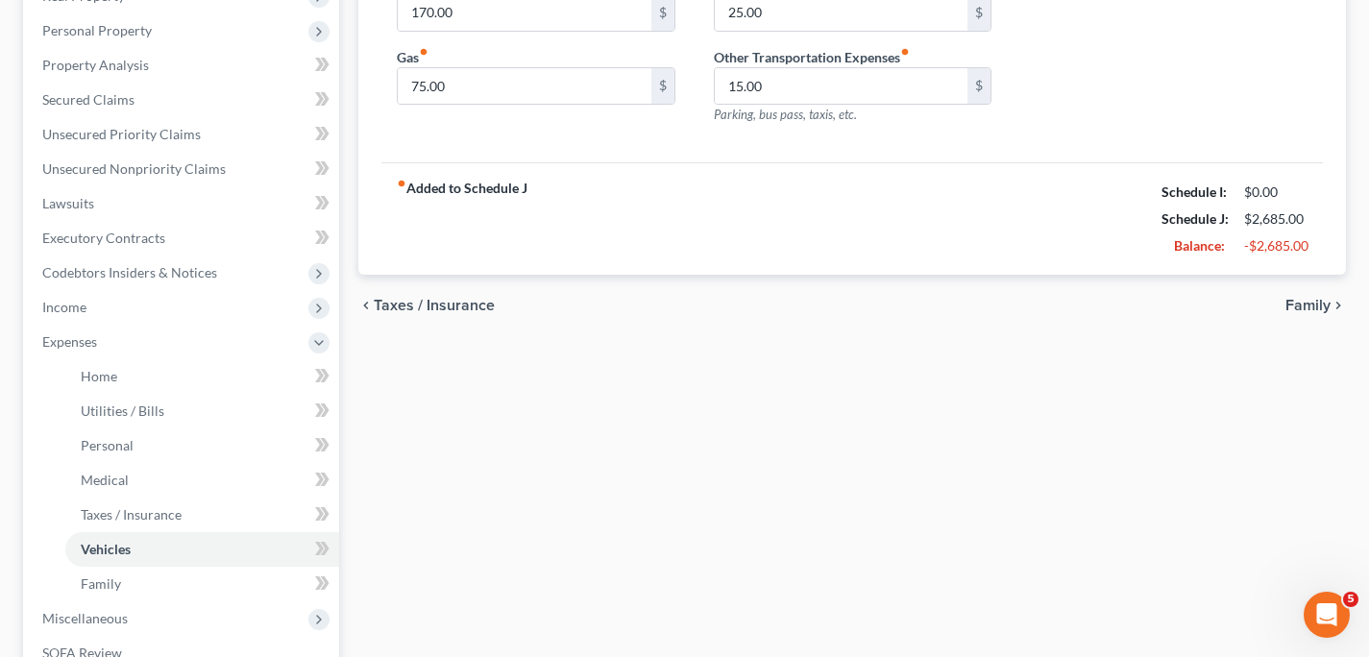
click at [428, 306] on span "Taxes / Insurance" at bounding box center [434, 305] width 121 height 15
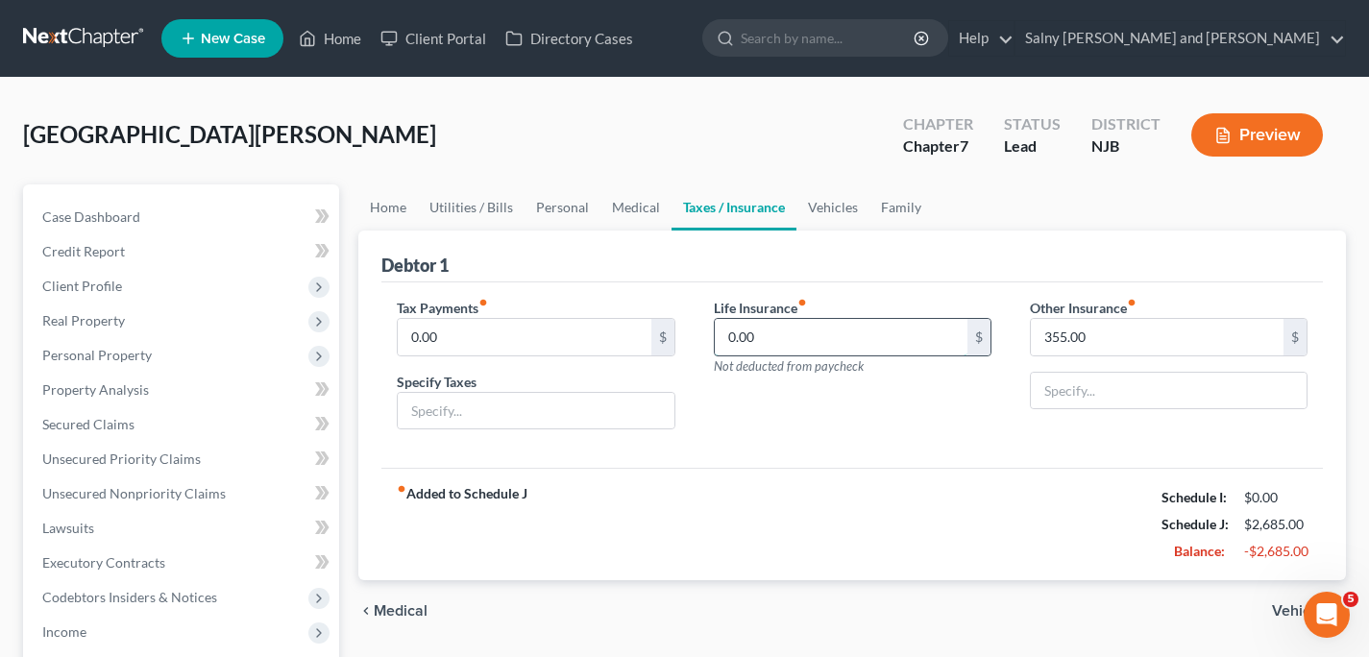
click at [808, 341] on input "0.00" at bounding box center [841, 337] width 253 height 37
type input "73.10"
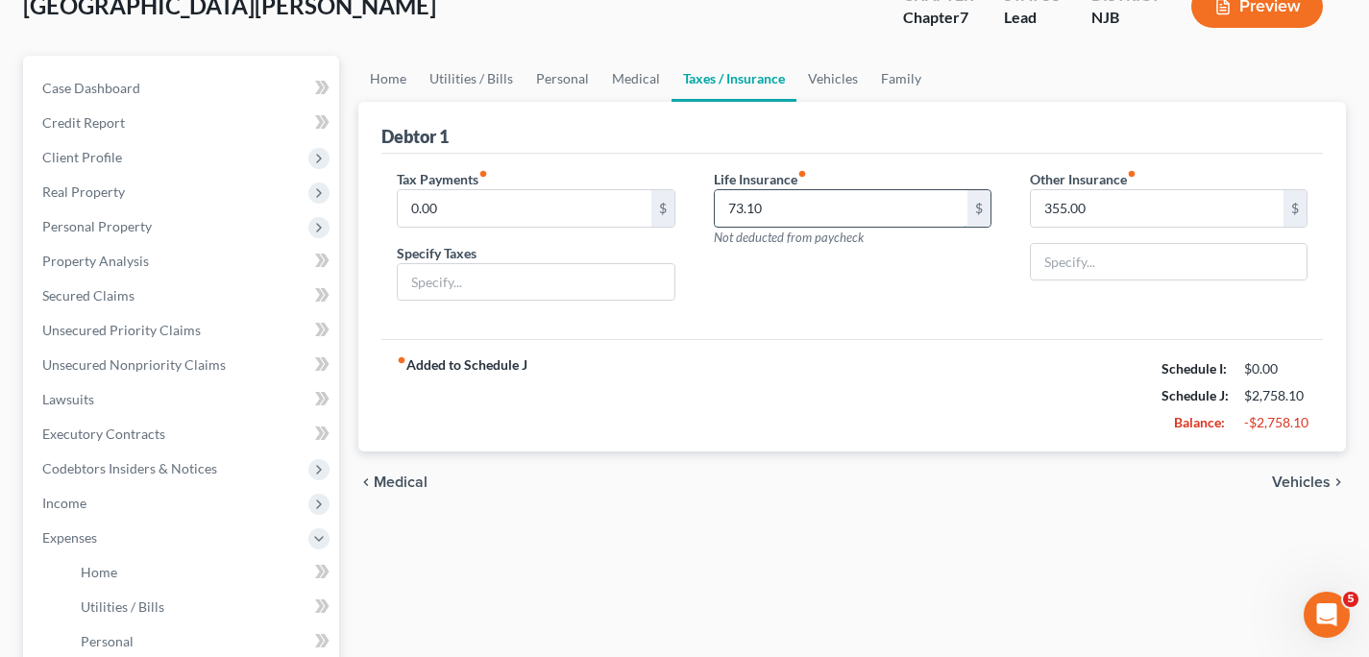
scroll to position [134, 0]
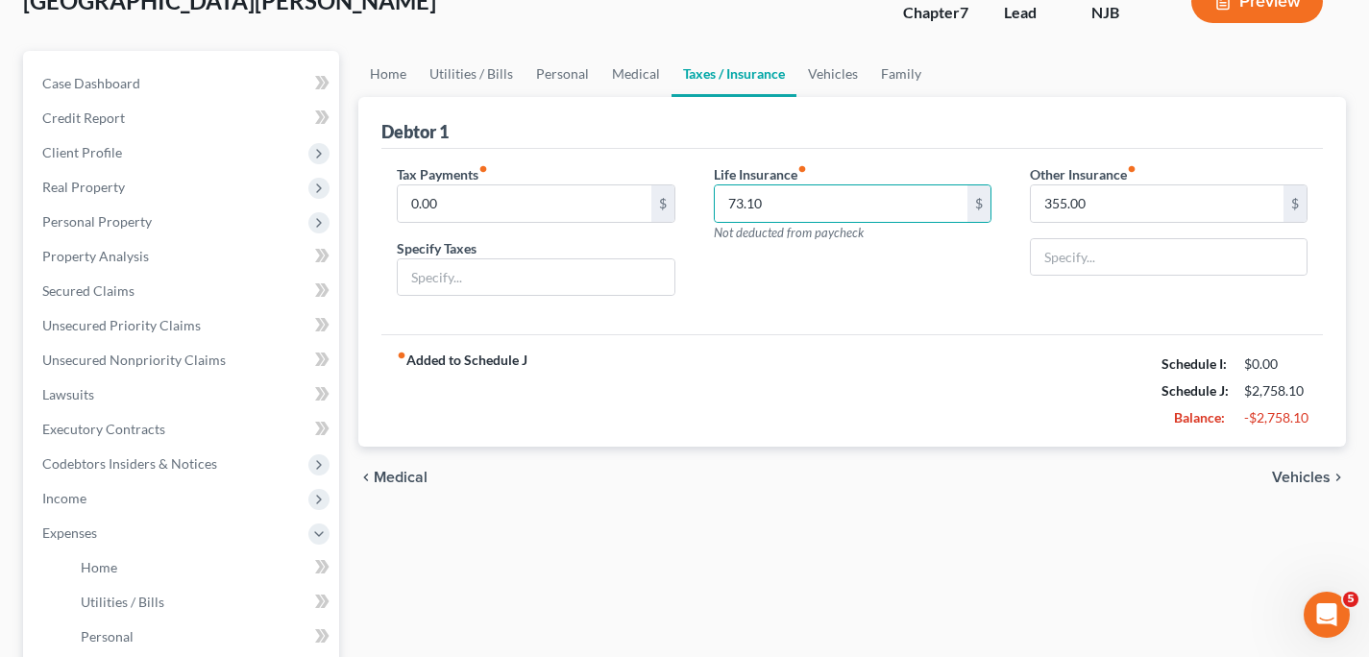
click at [1324, 473] on span "Vehicles" at bounding box center [1301, 477] width 59 height 15
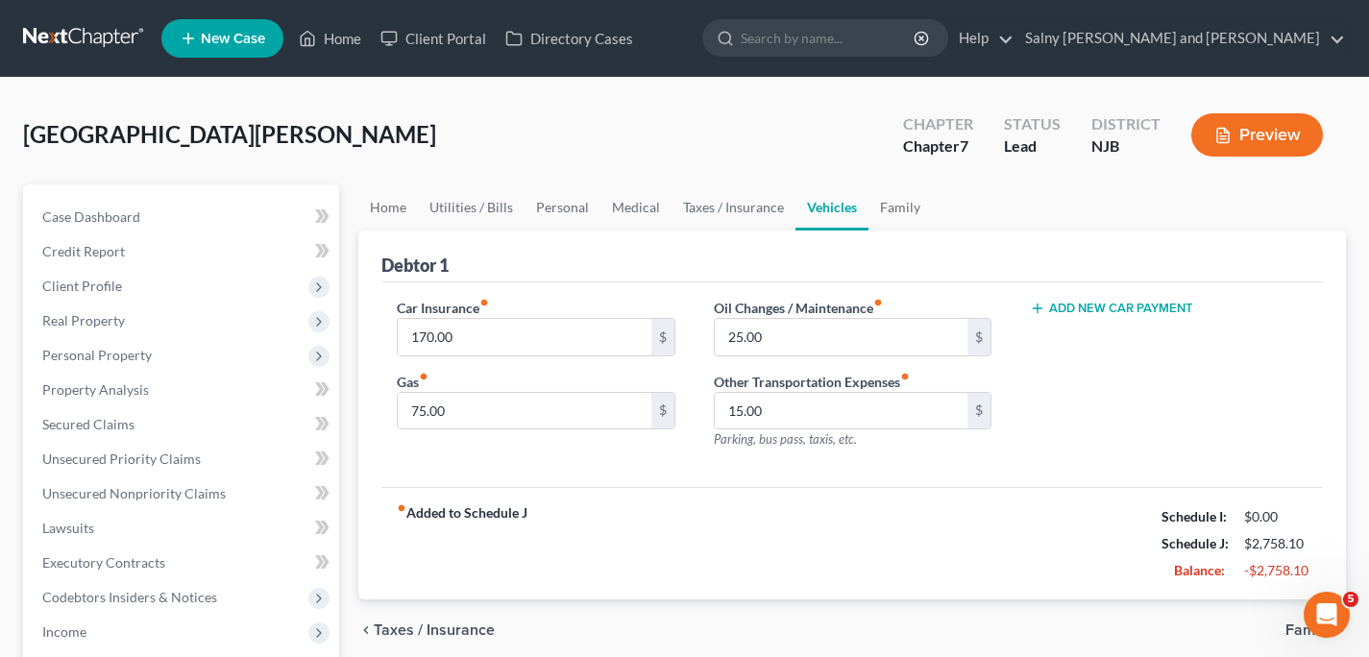
click at [1324, 473] on div "Debtor 1 Car Insurance fiber_manual_record 170.00 $ Gas fiber_manual_record 75.…" at bounding box center [852, 416] width 988 height 370
